Goal: Information Seeking & Learning: Learn about a topic

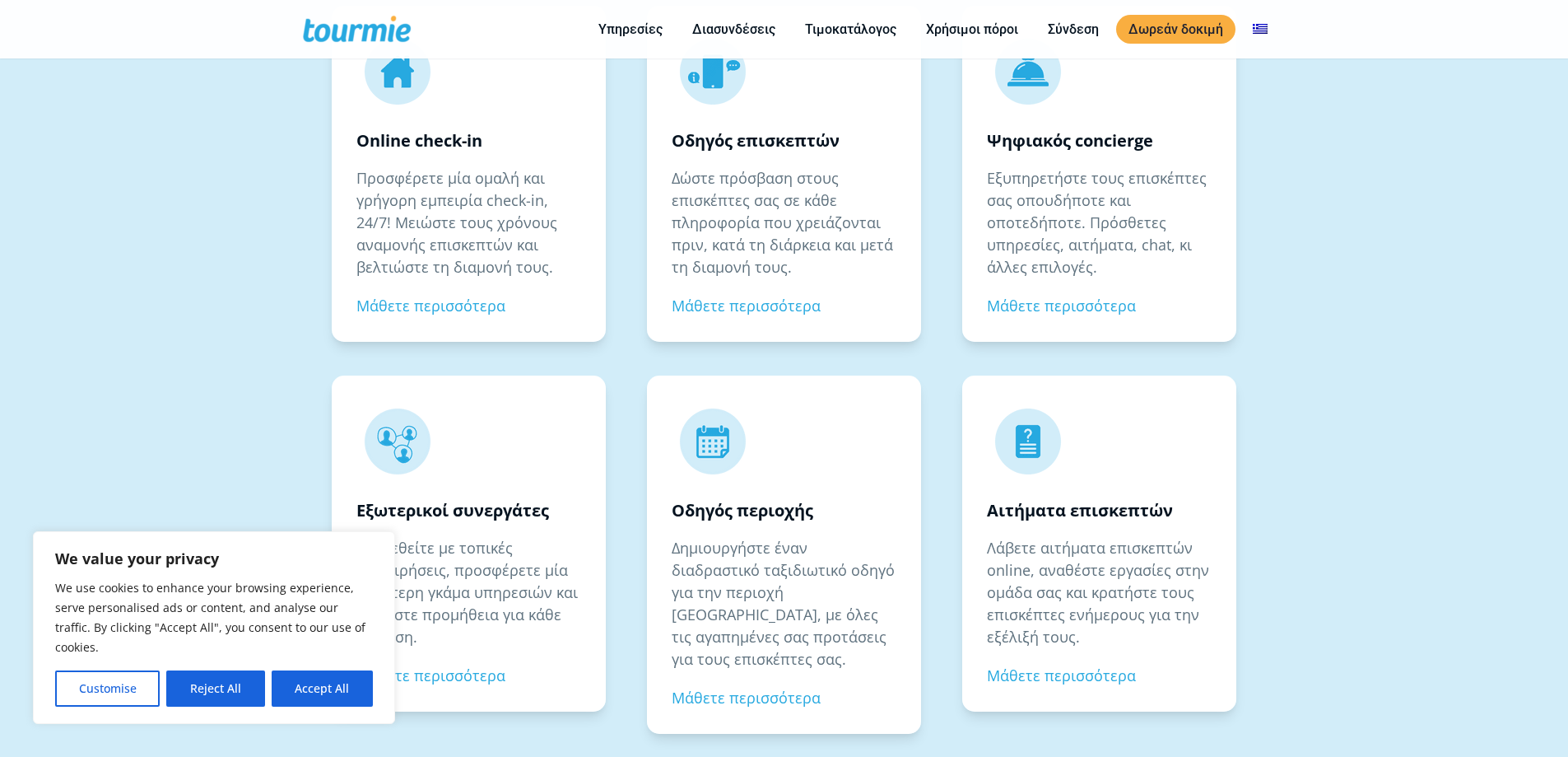
scroll to position [2604, 0]
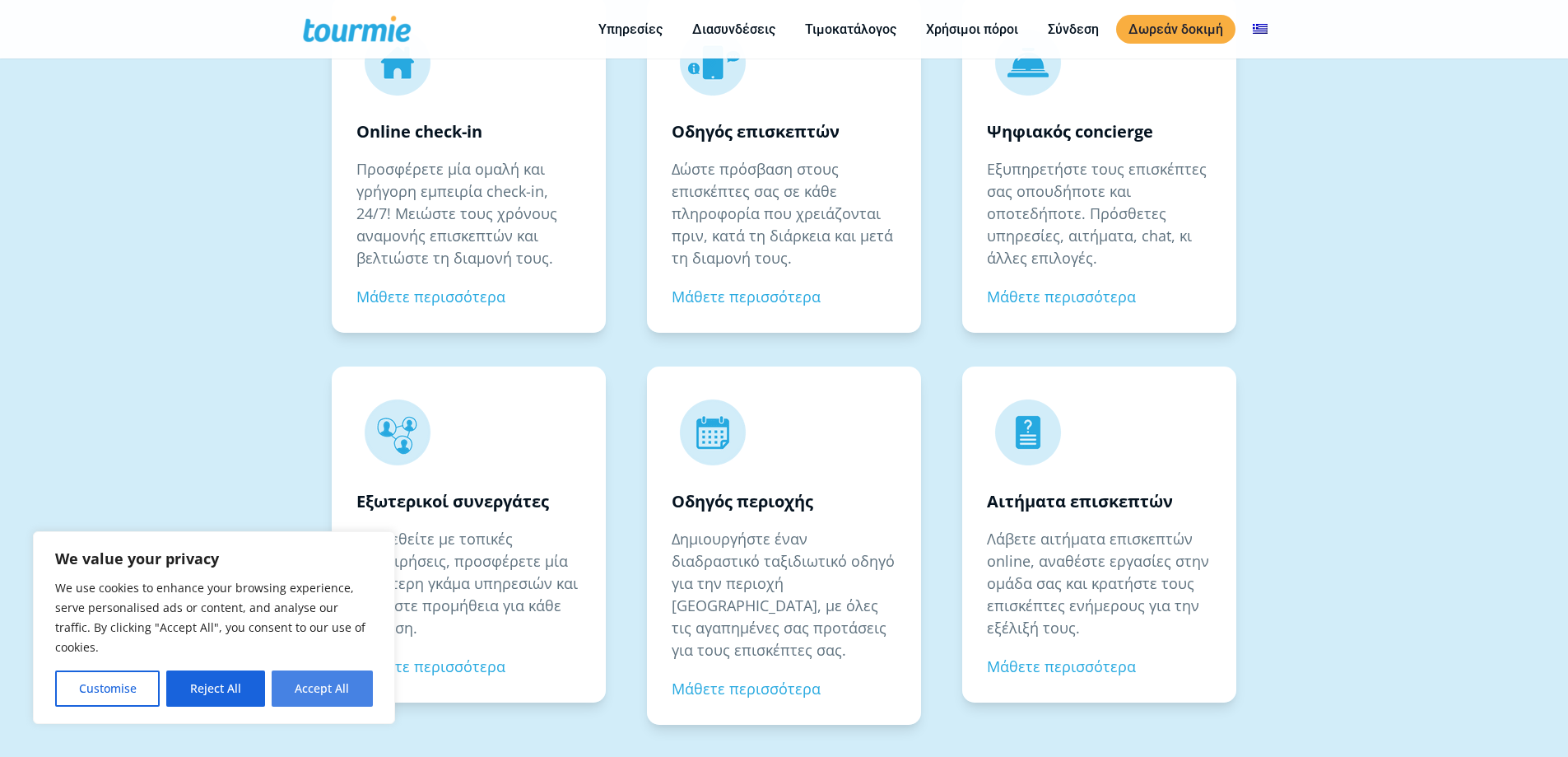
click at [316, 690] on button "Accept All" at bounding box center [322, 688] width 101 height 36
checkbox input "true"
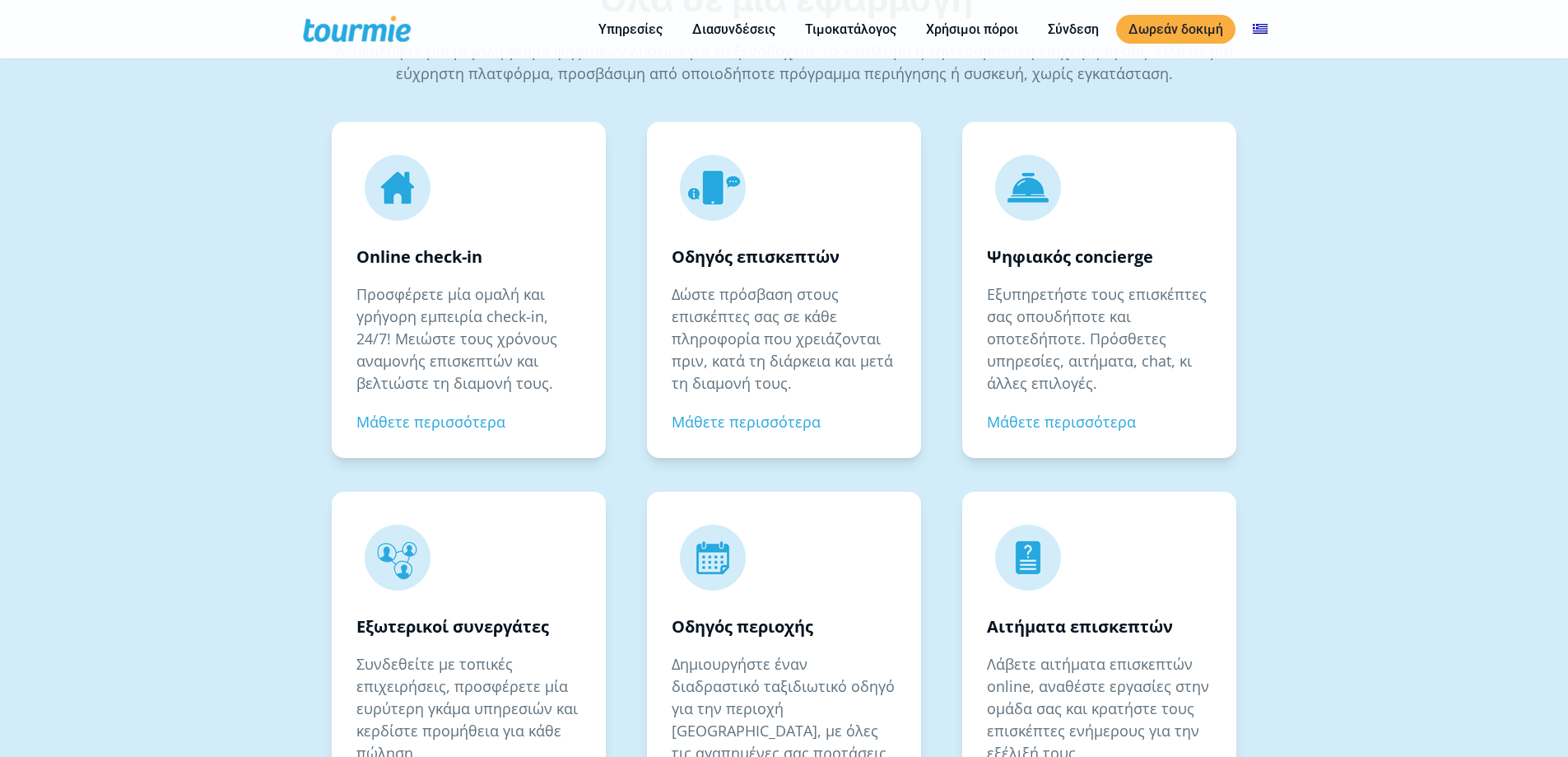
scroll to position [2471, 0]
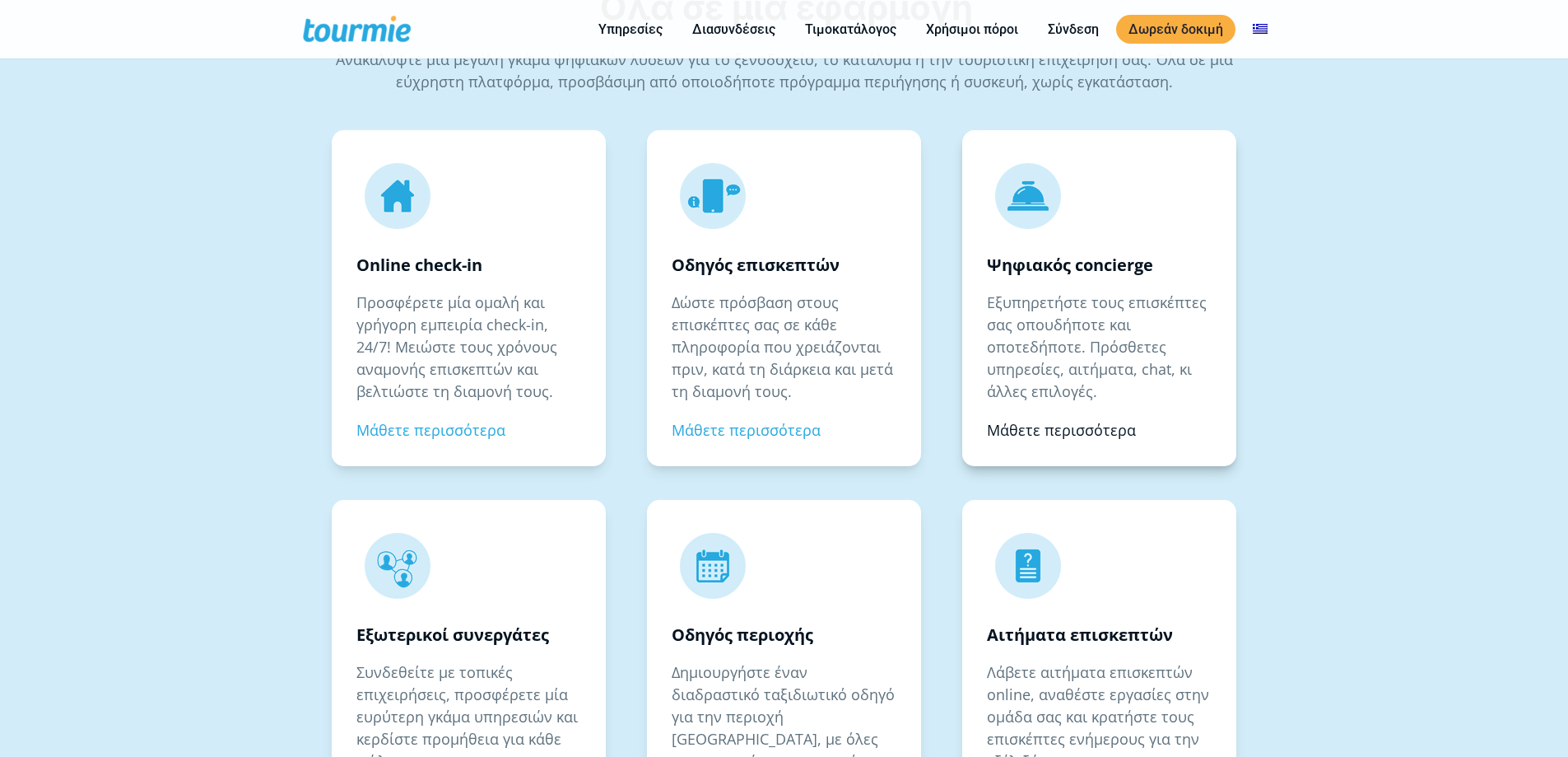
click at [1035, 430] on link "Μάθετε περισσότερα" at bounding box center [1062, 430] width 149 height 20
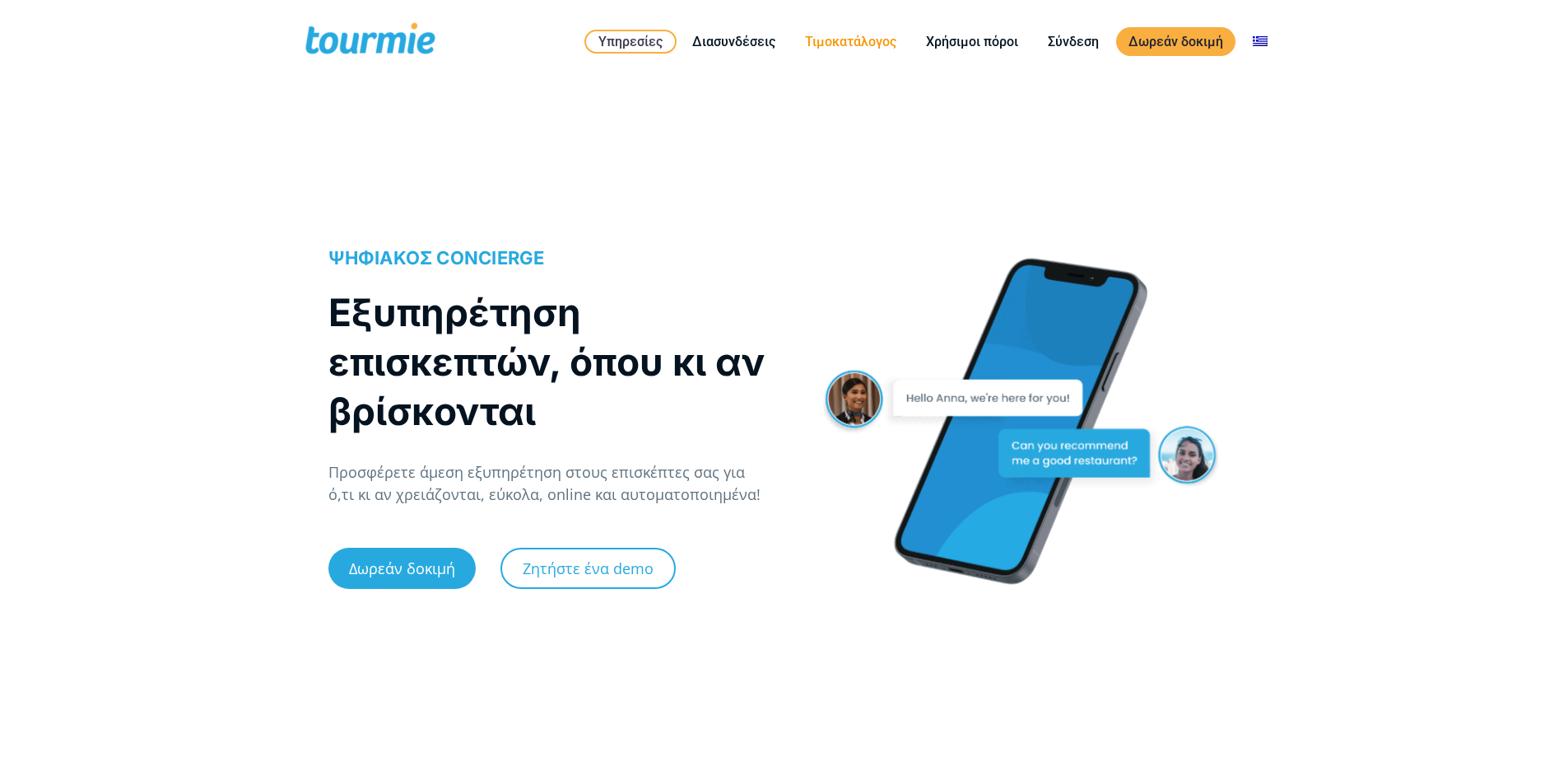
click at [834, 44] on link "Τιμοκατάλογος" at bounding box center [851, 41] width 116 height 20
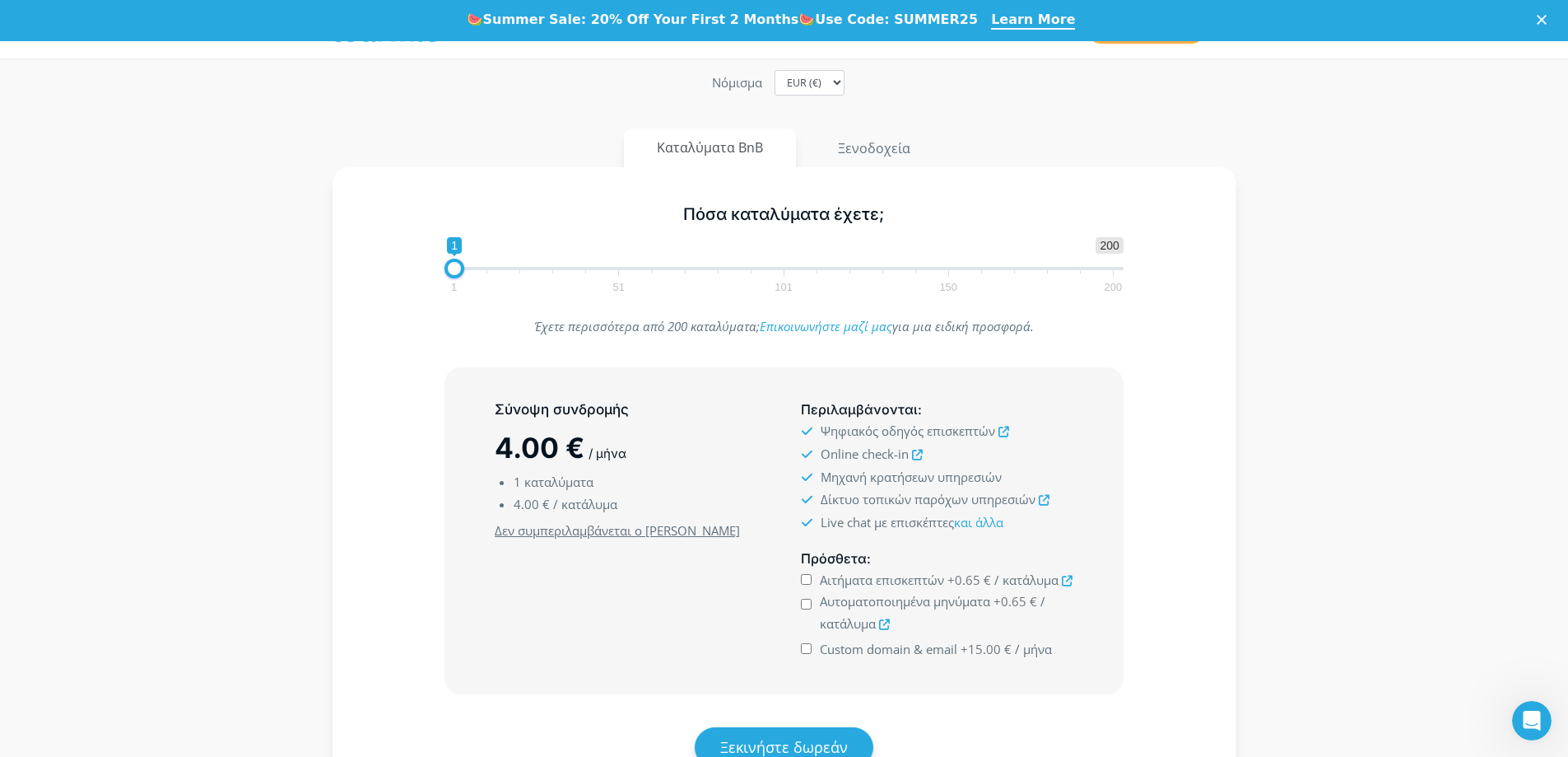
scroll to position [247, 0]
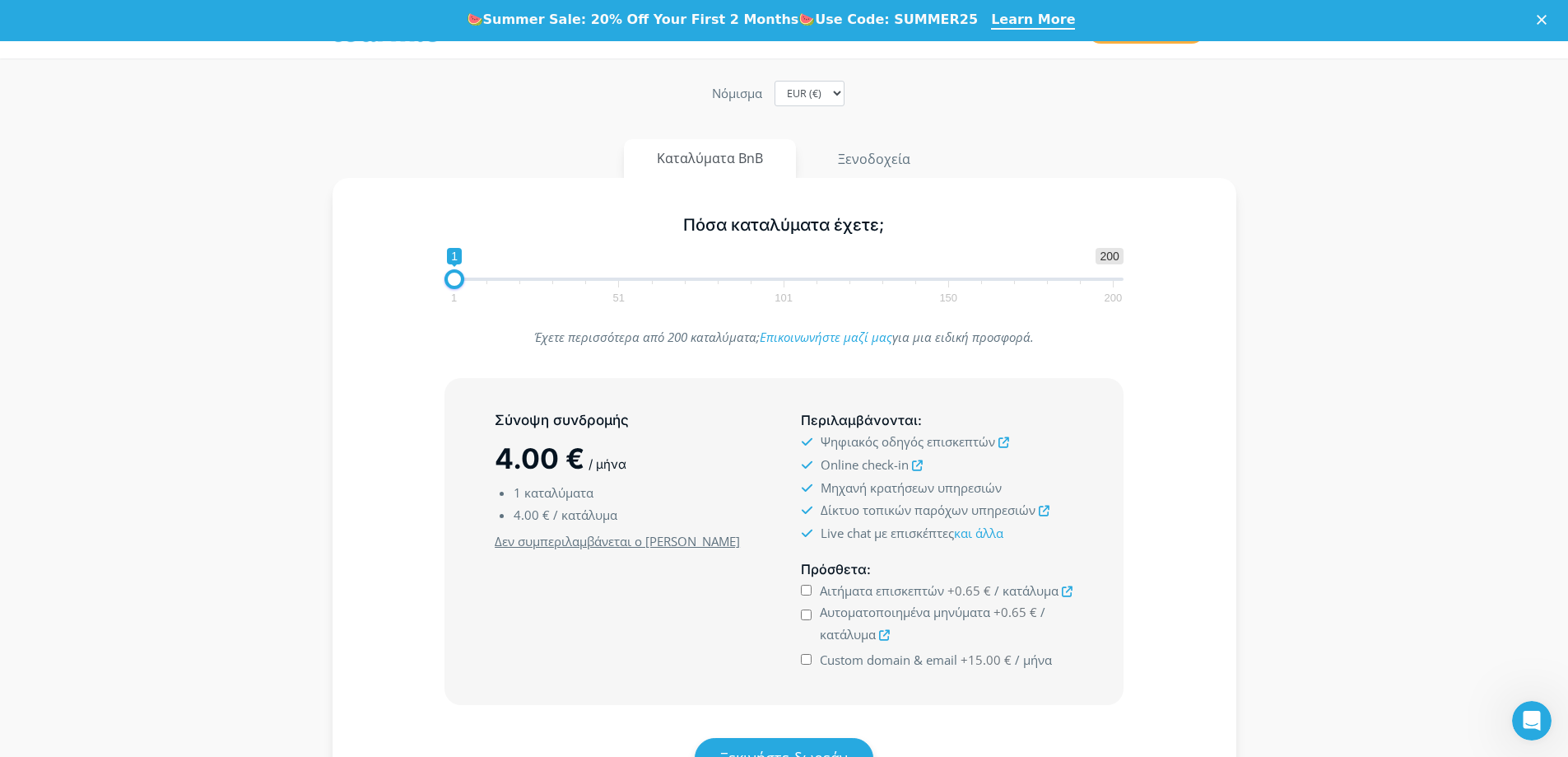
click at [469, 278] on span at bounding box center [784, 280] width 679 height 4
type input "5"
